Goal: Find specific page/section: Find specific page/section

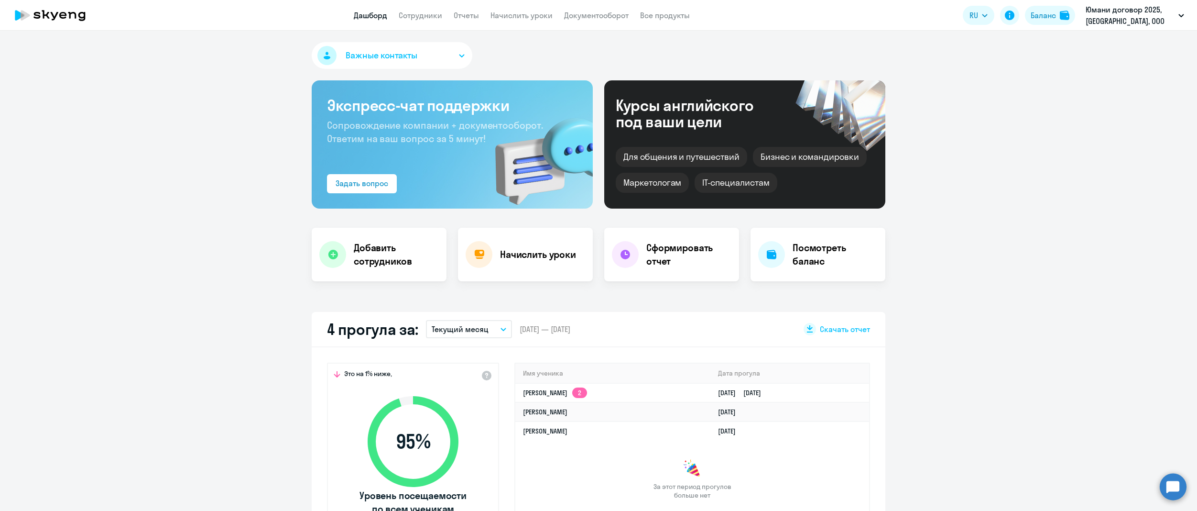
select select "30"
click at [414, 15] on link "Сотрудники" at bounding box center [421, 16] width 44 height 10
select select "30"
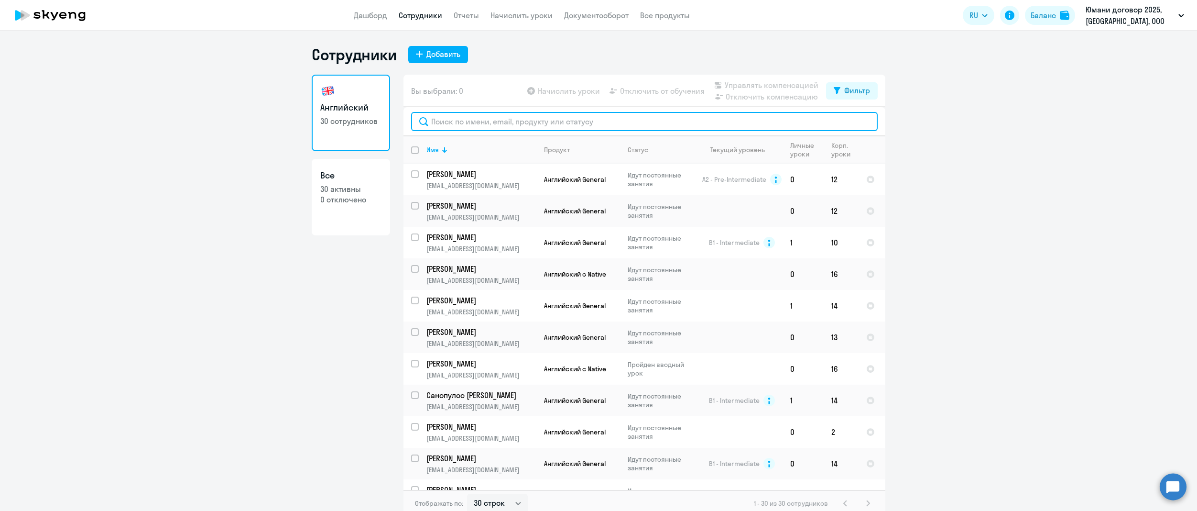
click at [455, 118] on input "text" at bounding box center [644, 121] width 467 height 19
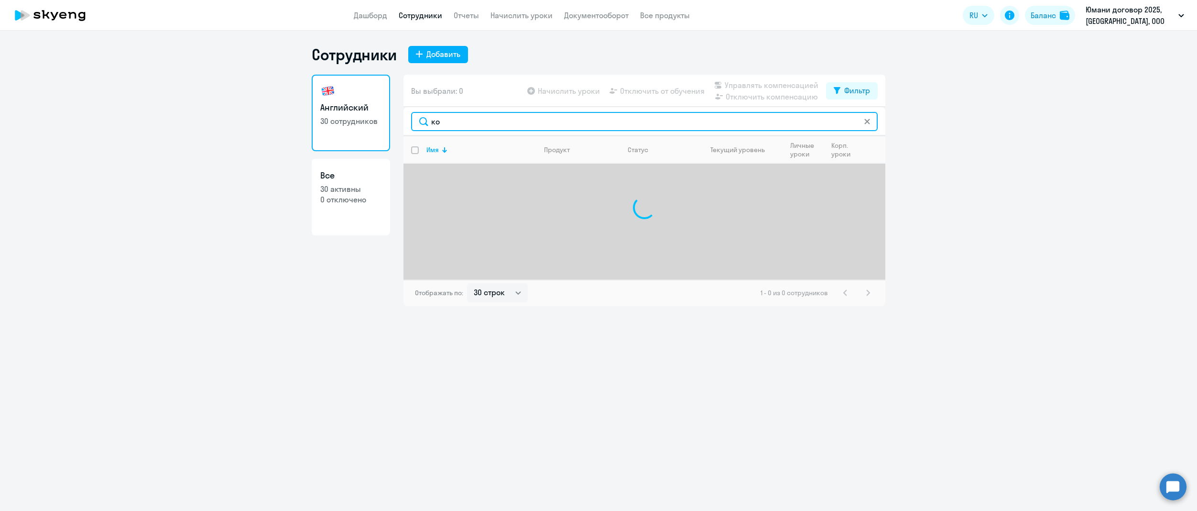
type input "к"
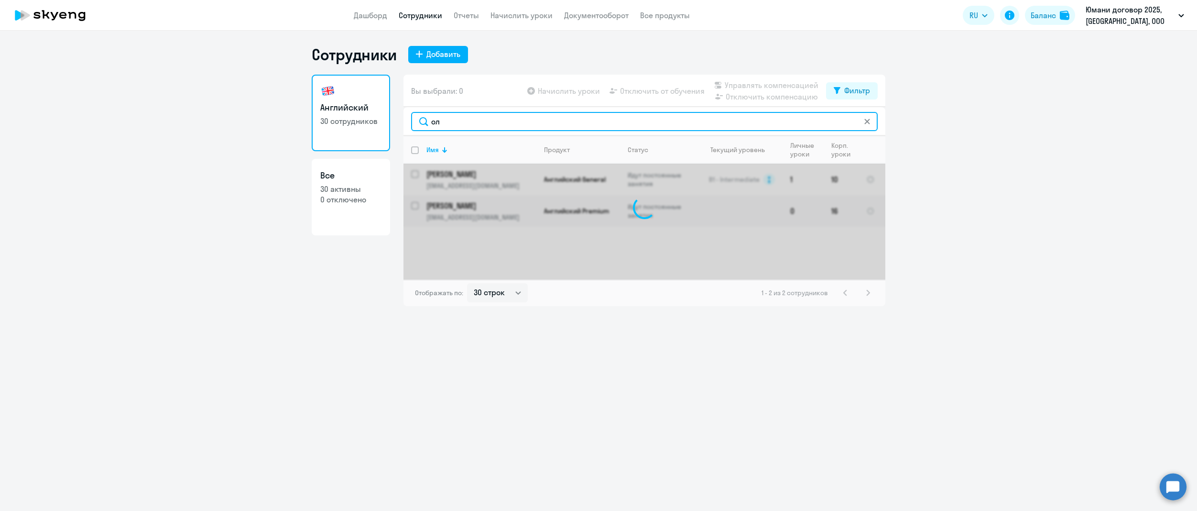
type input "о"
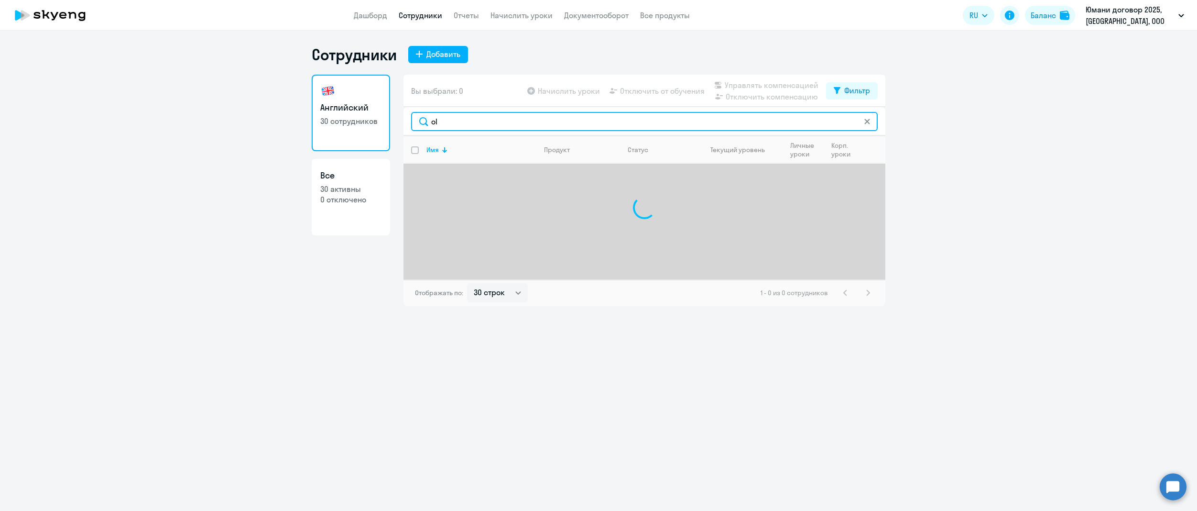
type input "o"
